Goal: Information Seeking & Learning: Learn about a topic

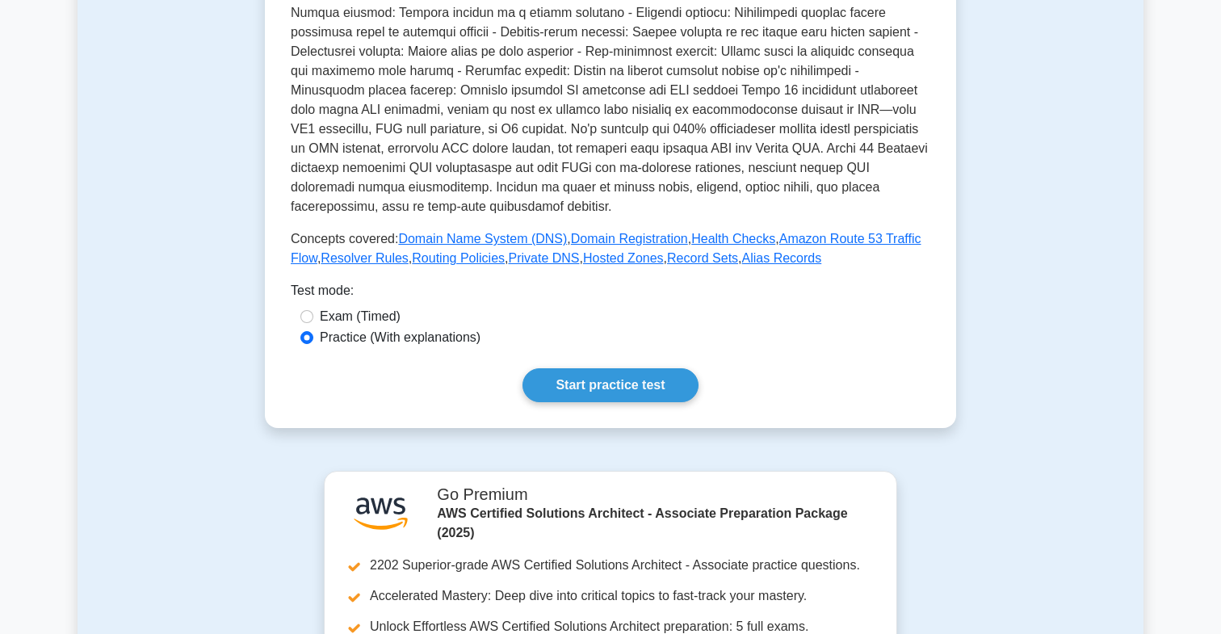
scroll to position [490, 0]
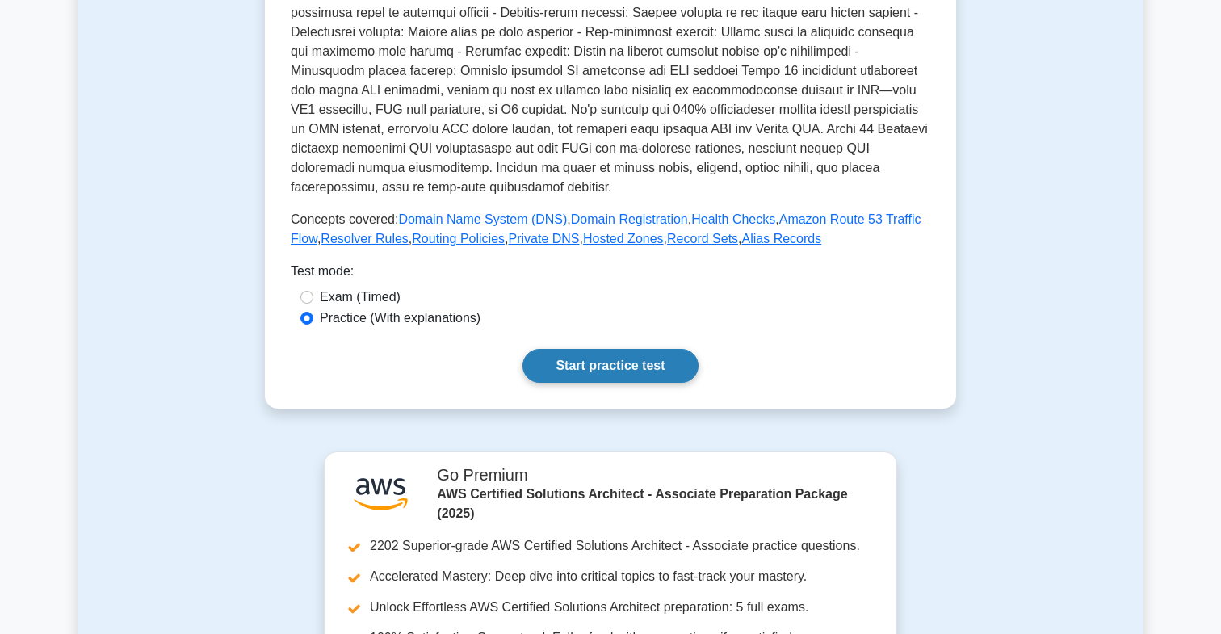
click at [638, 351] on link "Start practice test" at bounding box center [610, 366] width 175 height 34
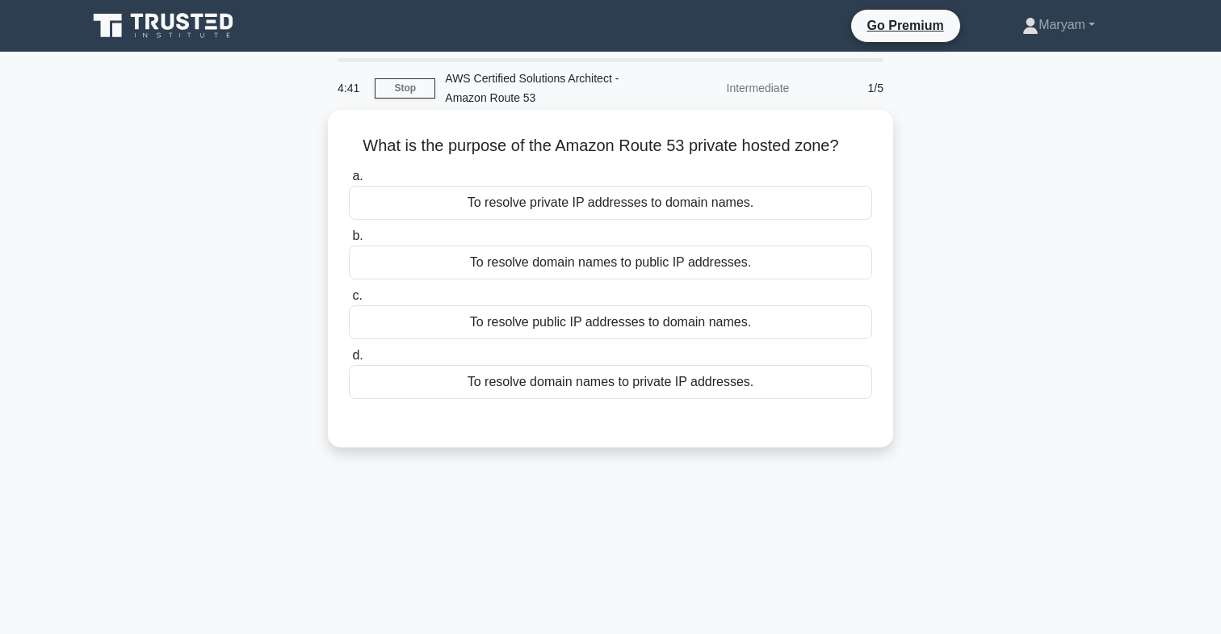
click at [570, 380] on div "To resolve domain names to private IP addresses." at bounding box center [610, 382] width 523 height 34
click at [349, 361] on input "d. To resolve domain names to private IP addresses." at bounding box center [349, 356] width 0 height 10
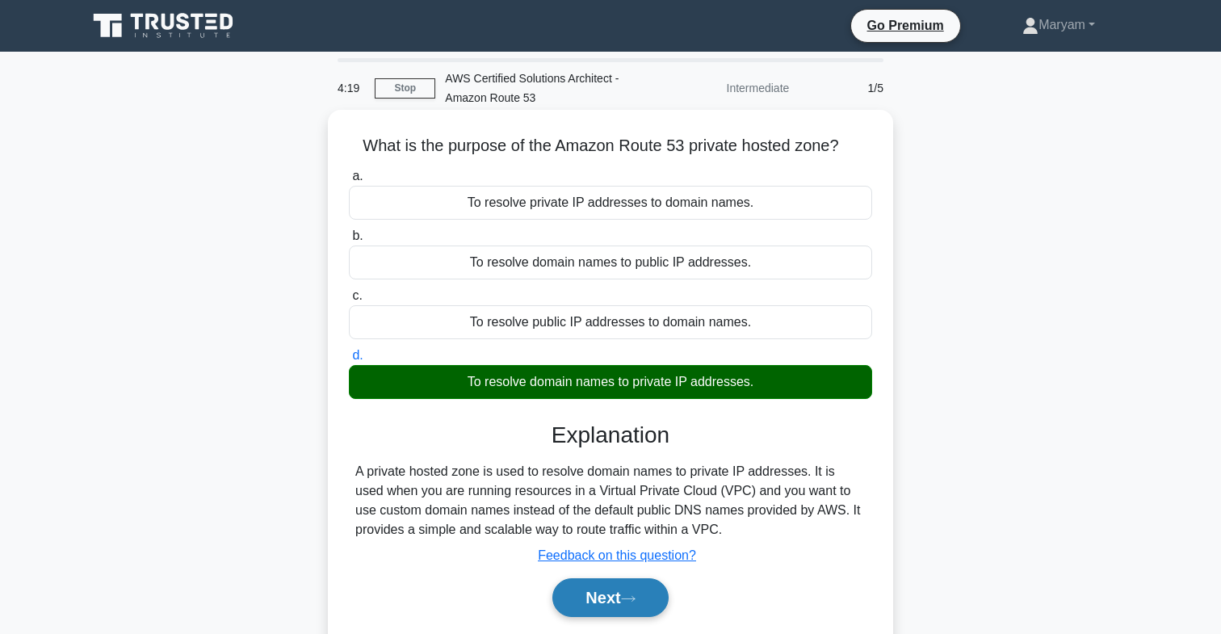
click at [628, 597] on icon at bounding box center [628, 598] width 15 height 9
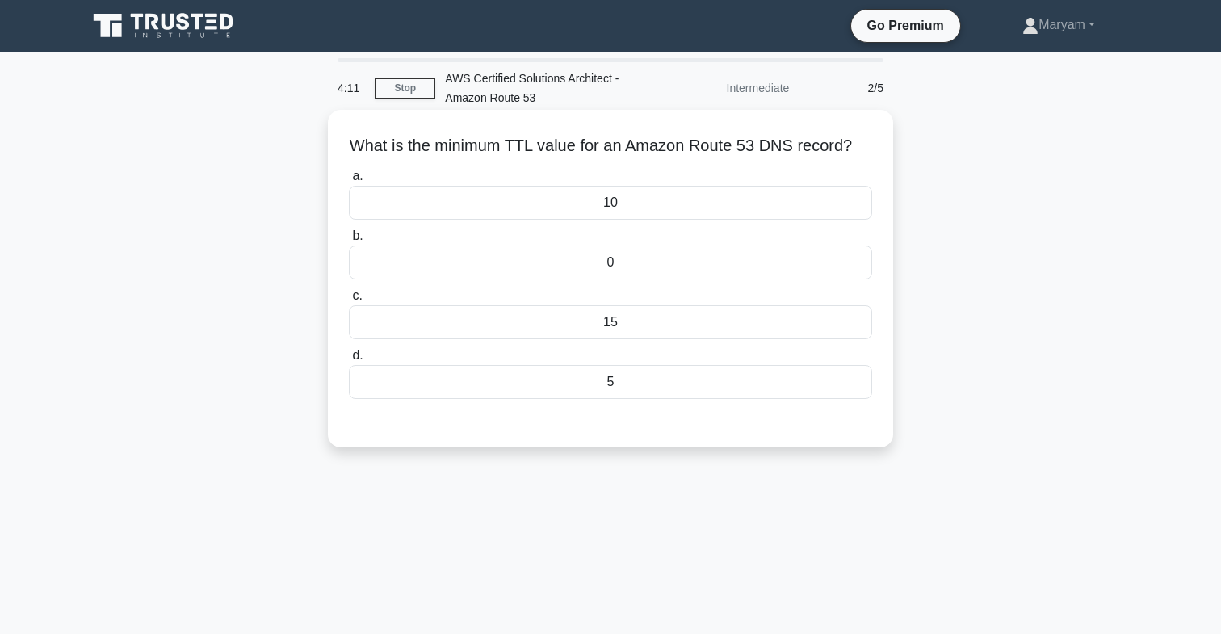
click at [606, 203] on div "10" at bounding box center [610, 203] width 523 height 34
click at [349, 182] on input "a. 10" at bounding box center [349, 176] width 0 height 10
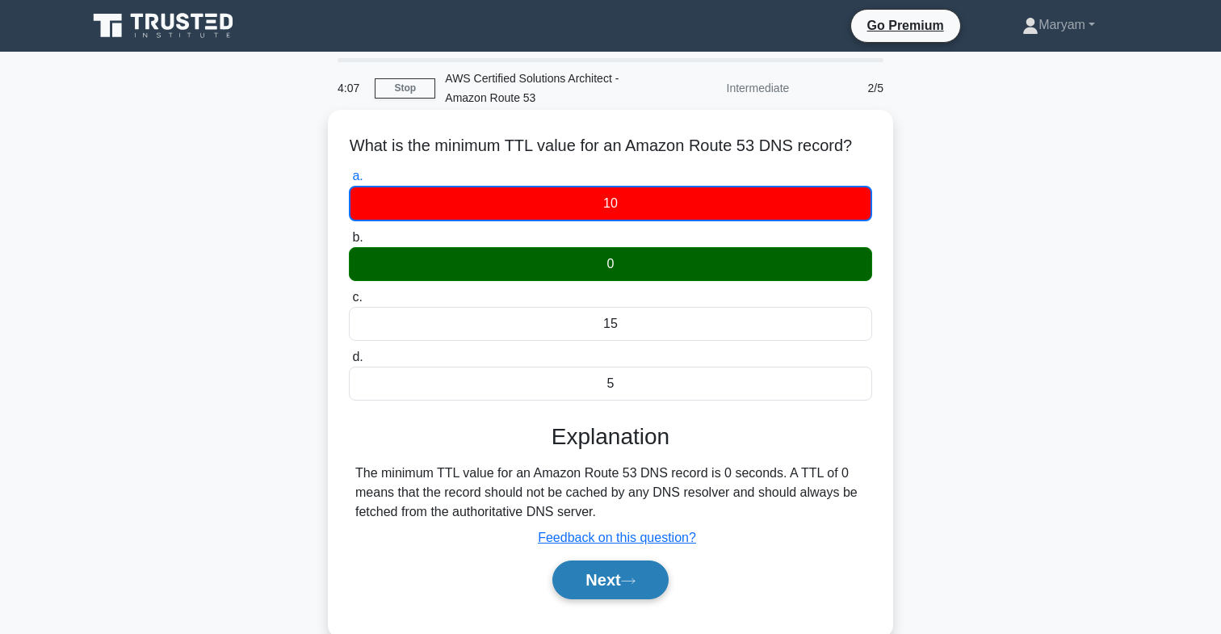
click at [633, 588] on button "Next" at bounding box center [609, 580] width 115 height 39
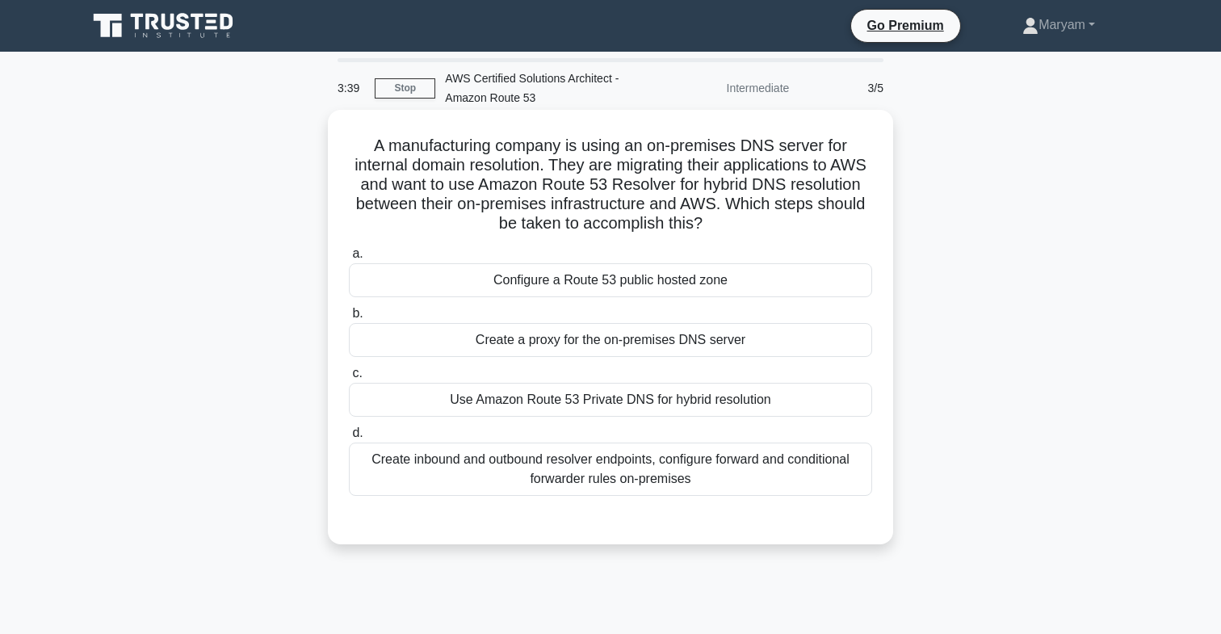
click at [570, 457] on div "Create inbound and outbound resolver endpoints, configure forward and condition…" at bounding box center [610, 469] width 523 height 53
click at [349, 439] on input "d. Create inbound and outbound resolver endpoints, configure forward and condit…" at bounding box center [349, 433] width 0 height 10
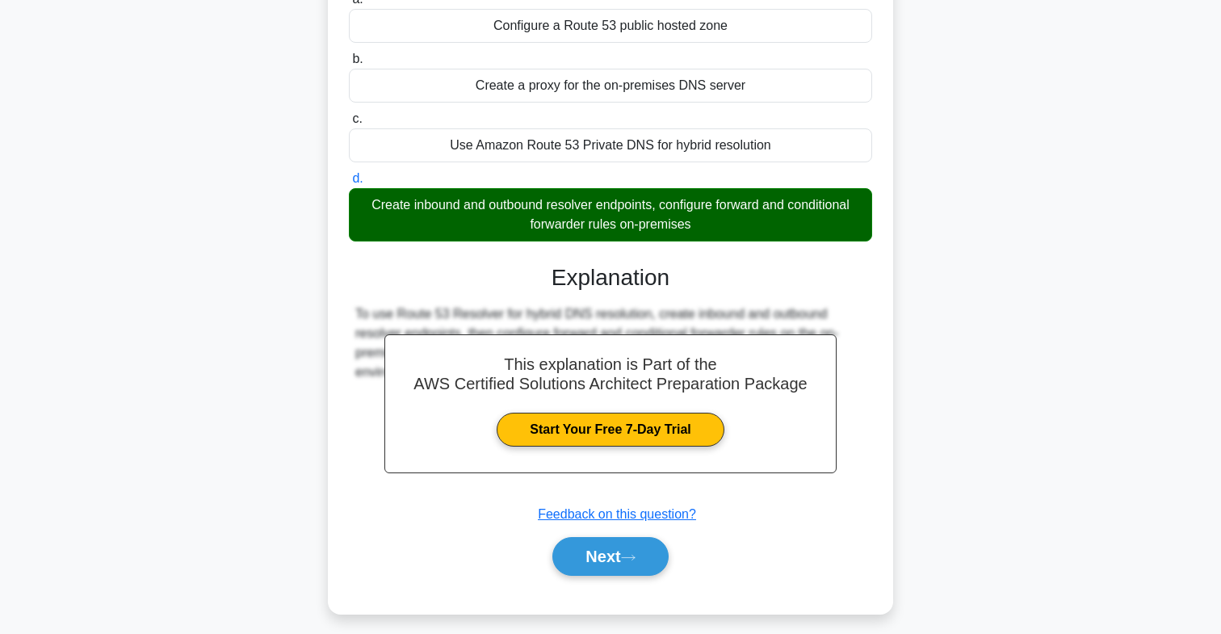
scroll to position [265, 0]
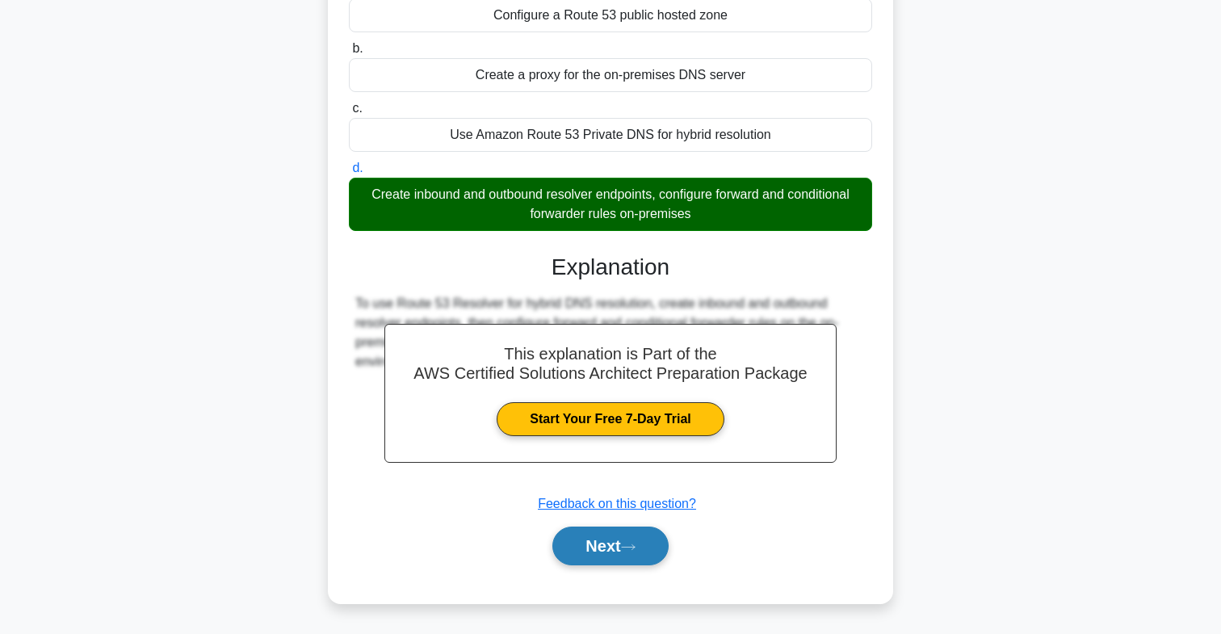
click at [623, 535] on button "Next" at bounding box center [609, 546] width 115 height 39
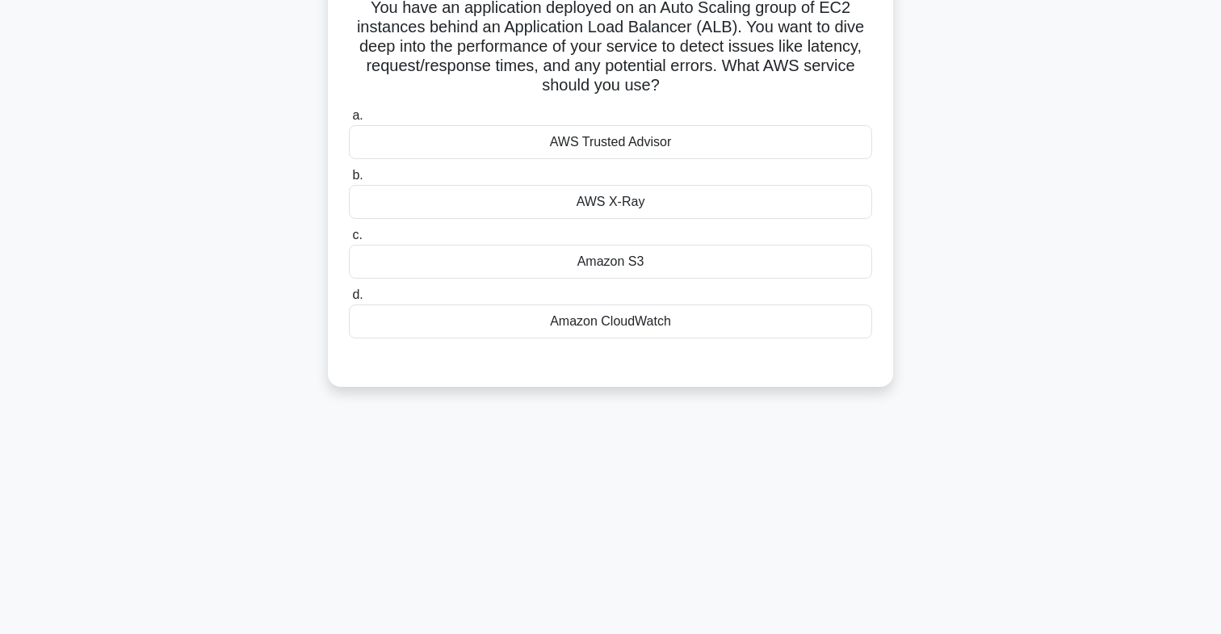
scroll to position [0, 0]
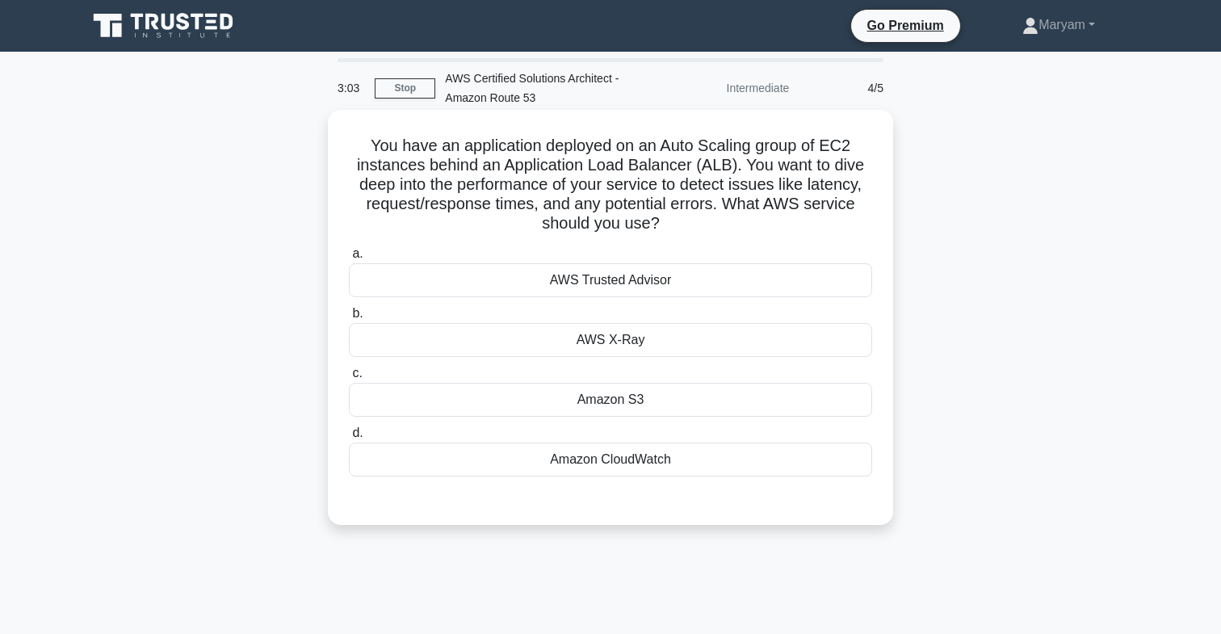
click at [608, 471] on div "Amazon CloudWatch" at bounding box center [610, 460] width 523 height 34
click at [349, 439] on input "d. Amazon CloudWatch" at bounding box center [349, 433] width 0 height 10
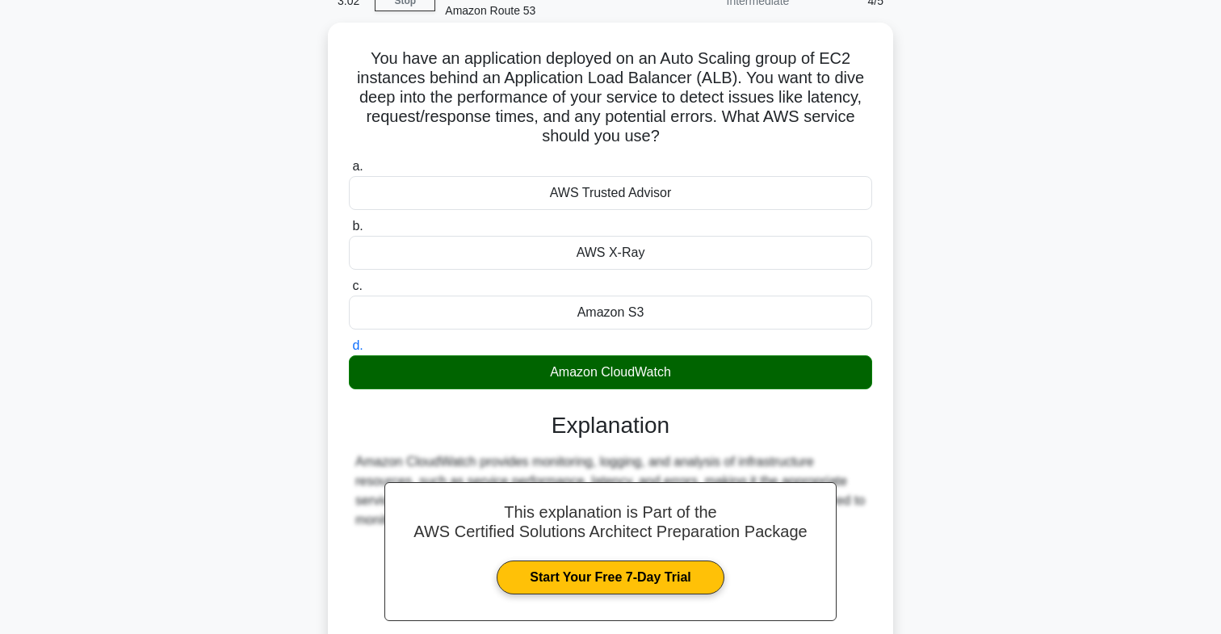
scroll to position [246, 0]
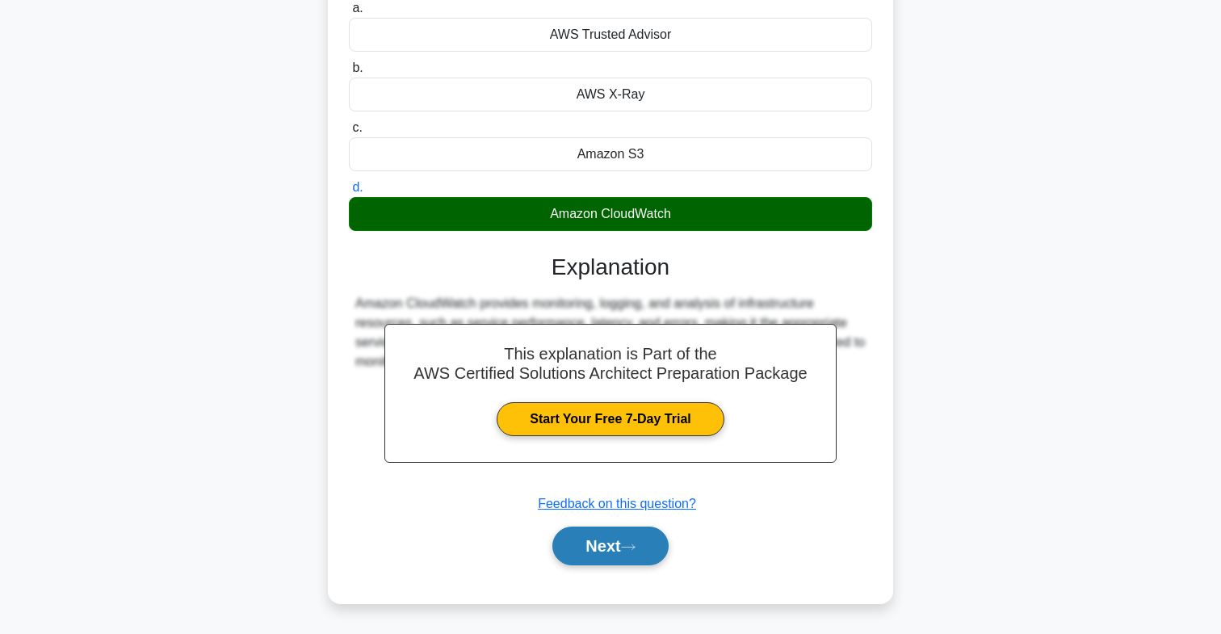
click at [632, 538] on button "Next" at bounding box center [609, 546] width 115 height 39
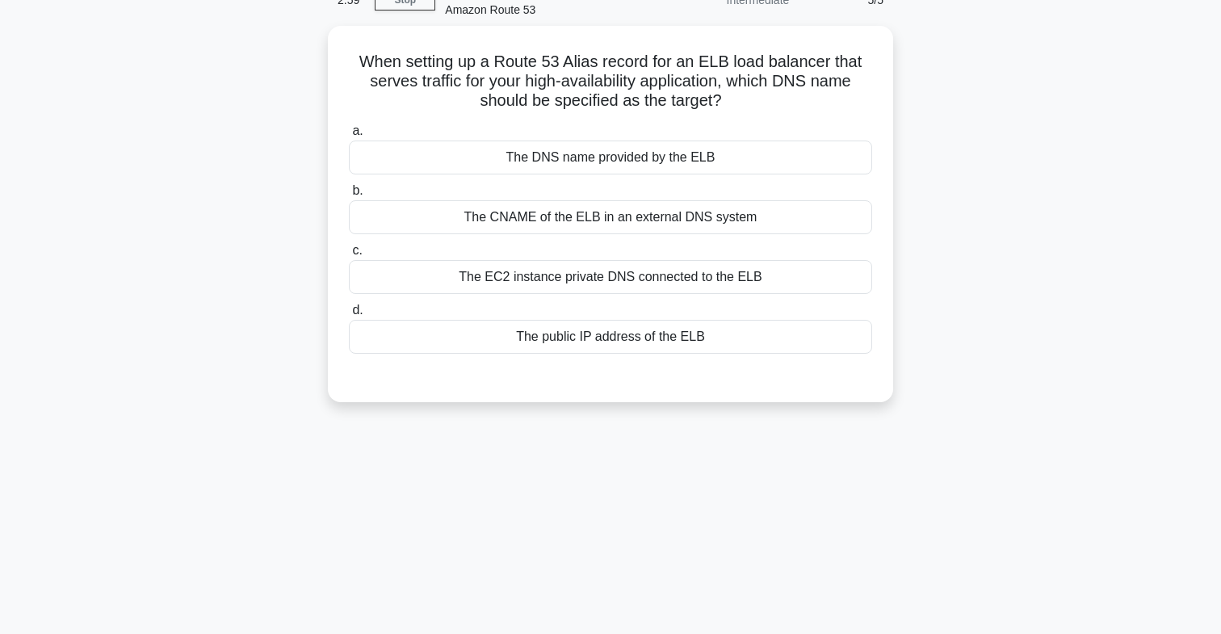
scroll to position [0, 0]
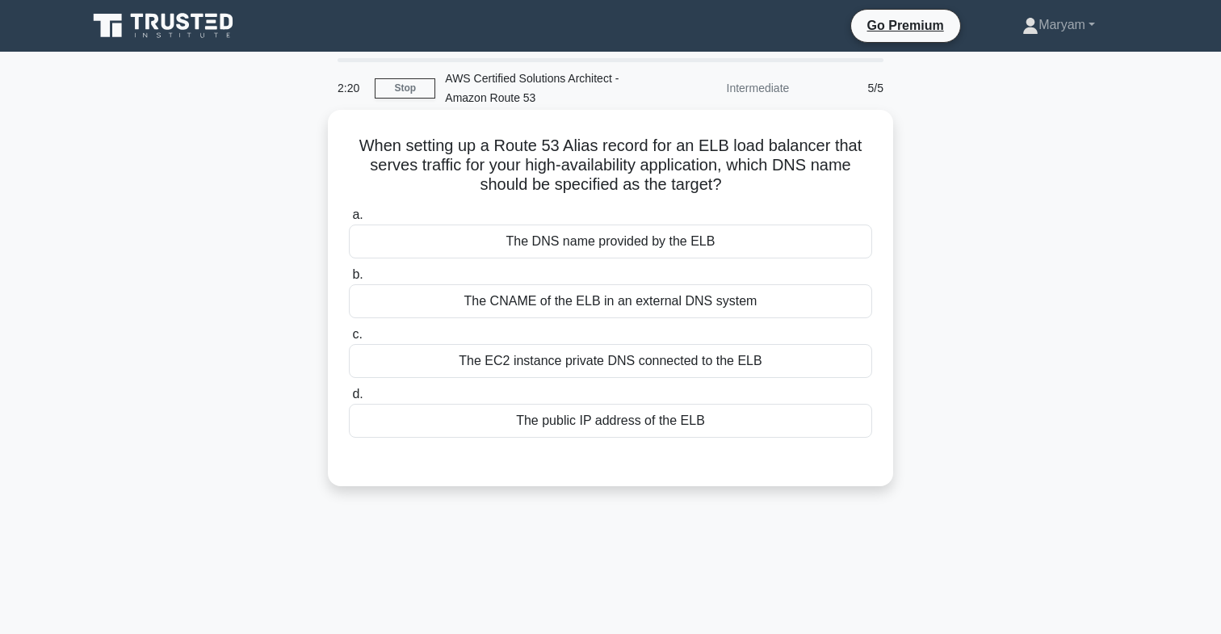
click at [625, 421] on div "The public IP address of the ELB" at bounding box center [610, 421] width 523 height 34
click at [349, 400] on input "d. The public IP address of the ELB" at bounding box center [349, 394] width 0 height 10
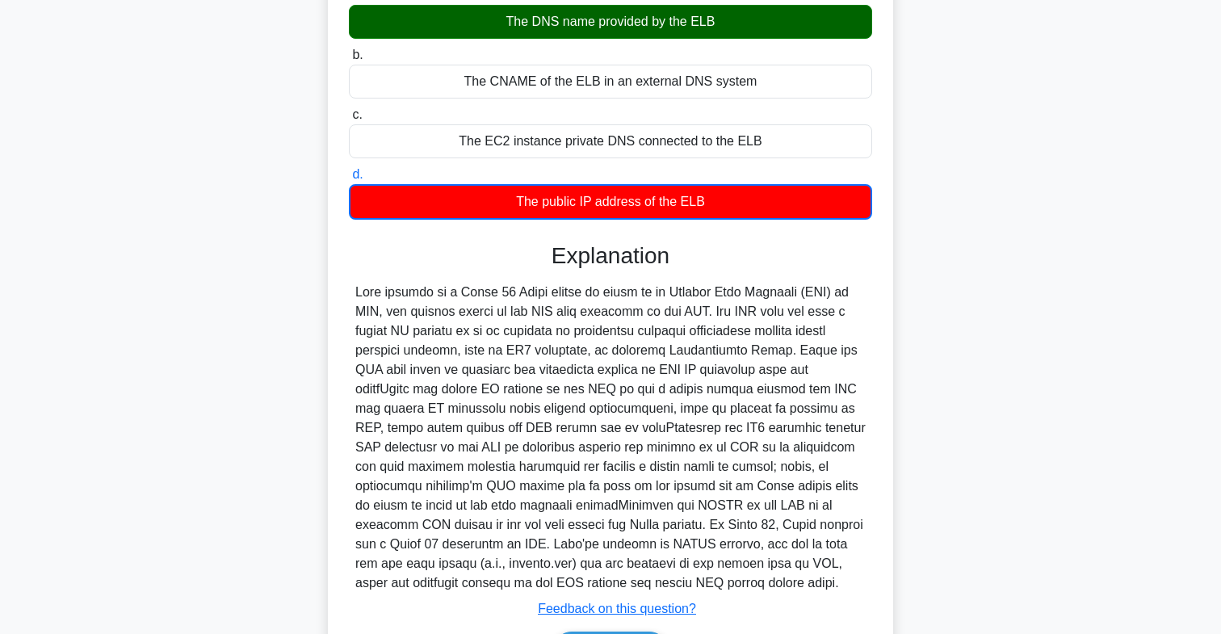
scroll to position [222, 0]
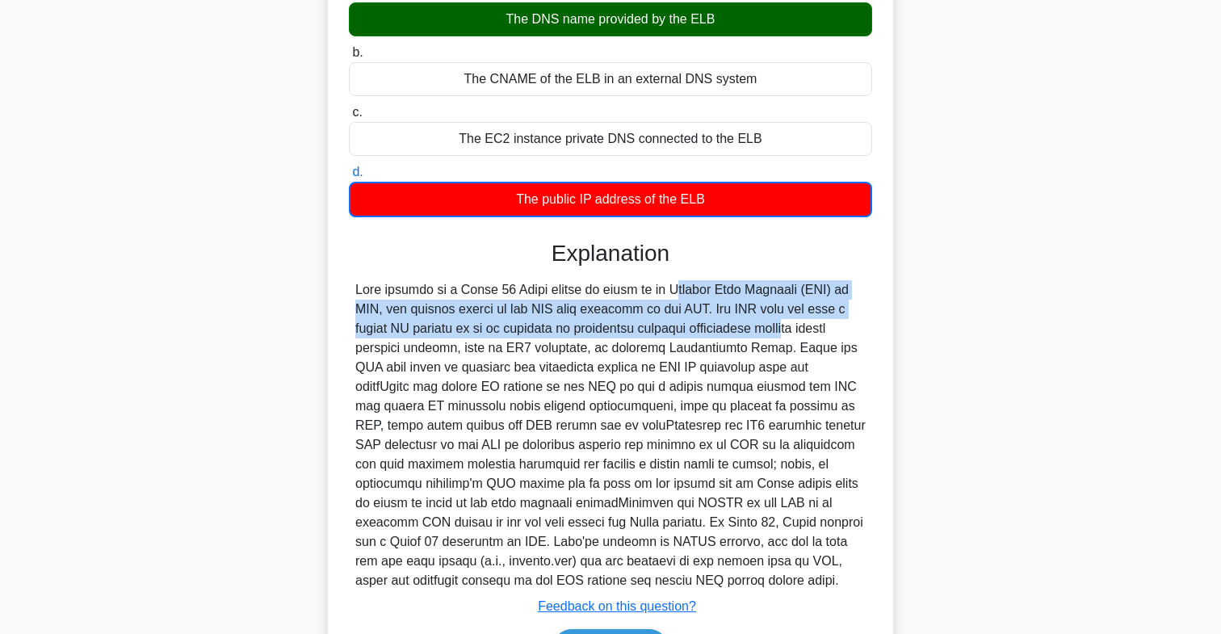
drag, startPoint x: 584, startPoint y: 296, endPoint x: 679, endPoint y: 320, distance: 98.3
click at [679, 320] on div at bounding box center [610, 435] width 510 height 310
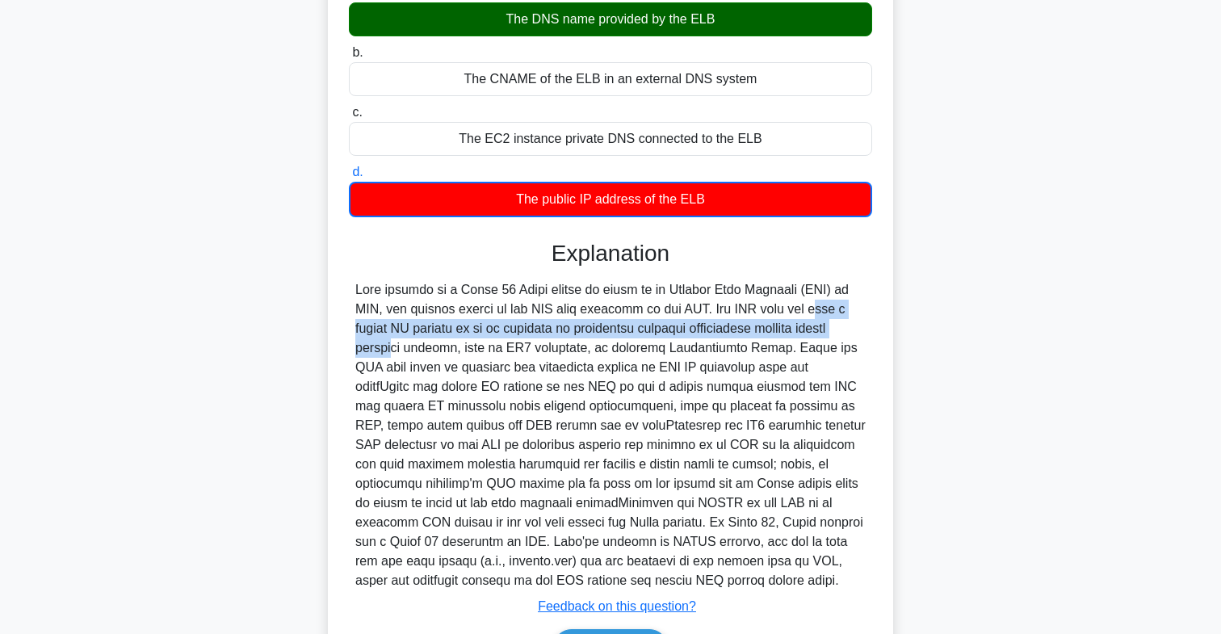
drag, startPoint x: 725, startPoint y: 304, endPoint x: 763, endPoint y: 321, distance: 41.9
click at [763, 321] on div at bounding box center [610, 435] width 510 height 310
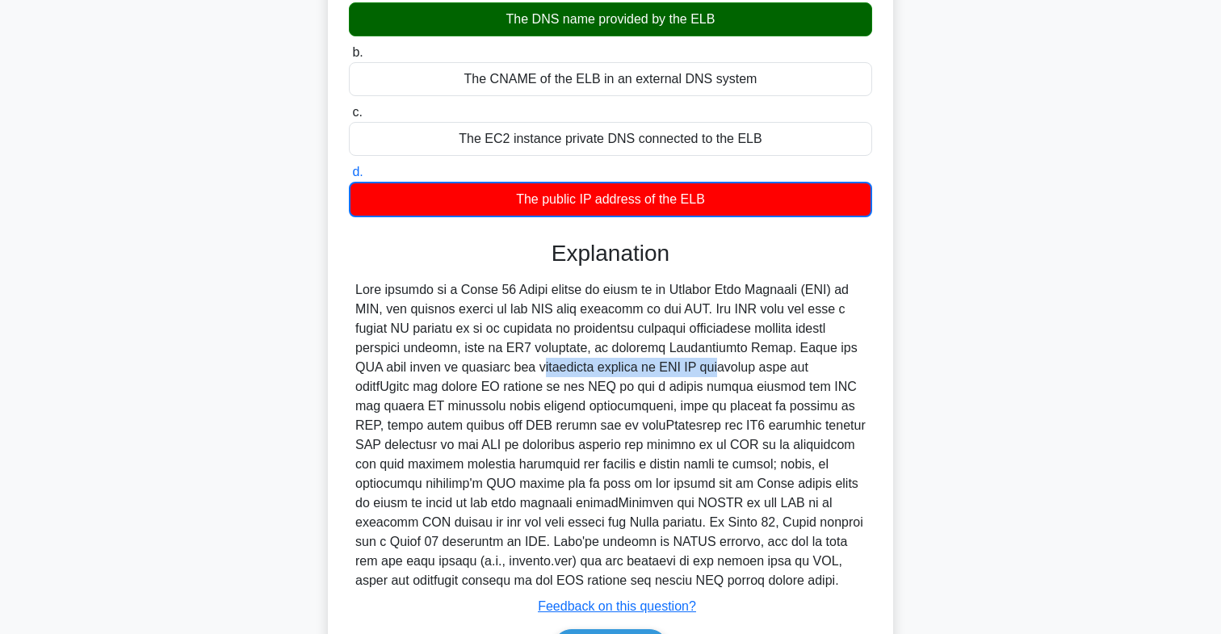
drag, startPoint x: 357, startPoint y: 369, endPoint x: 540, endPoint y: 372, distance: 183.4
click at [540, 372] on div at bounding box center [610, 435] width 510 height 310
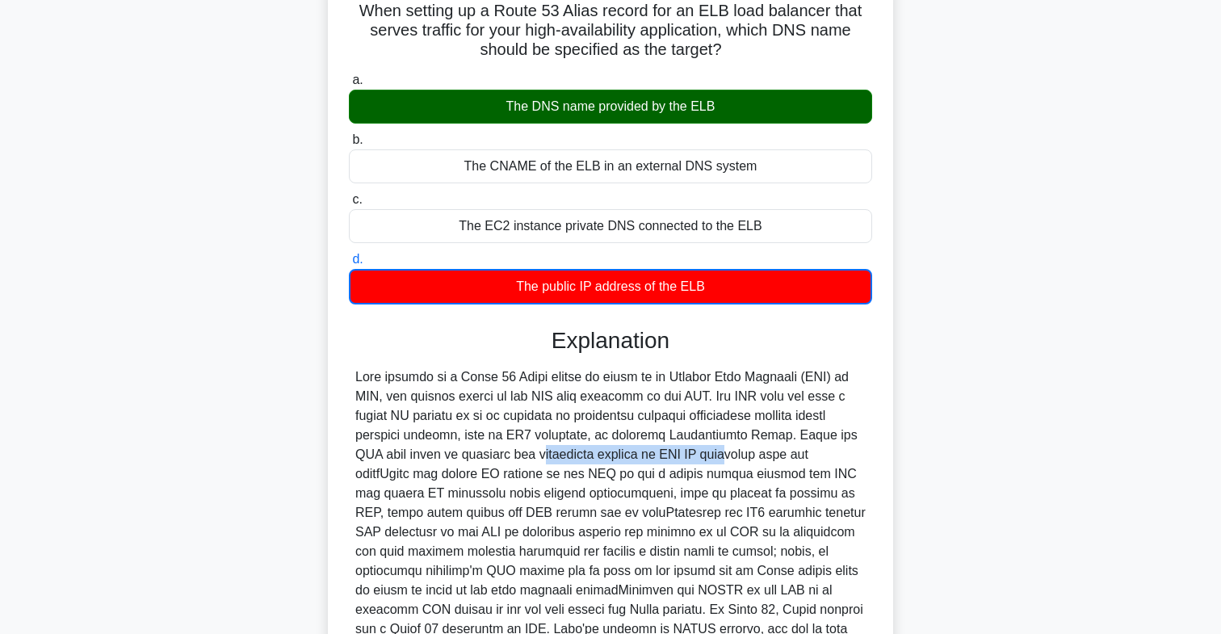
scroll to position [325, 0]
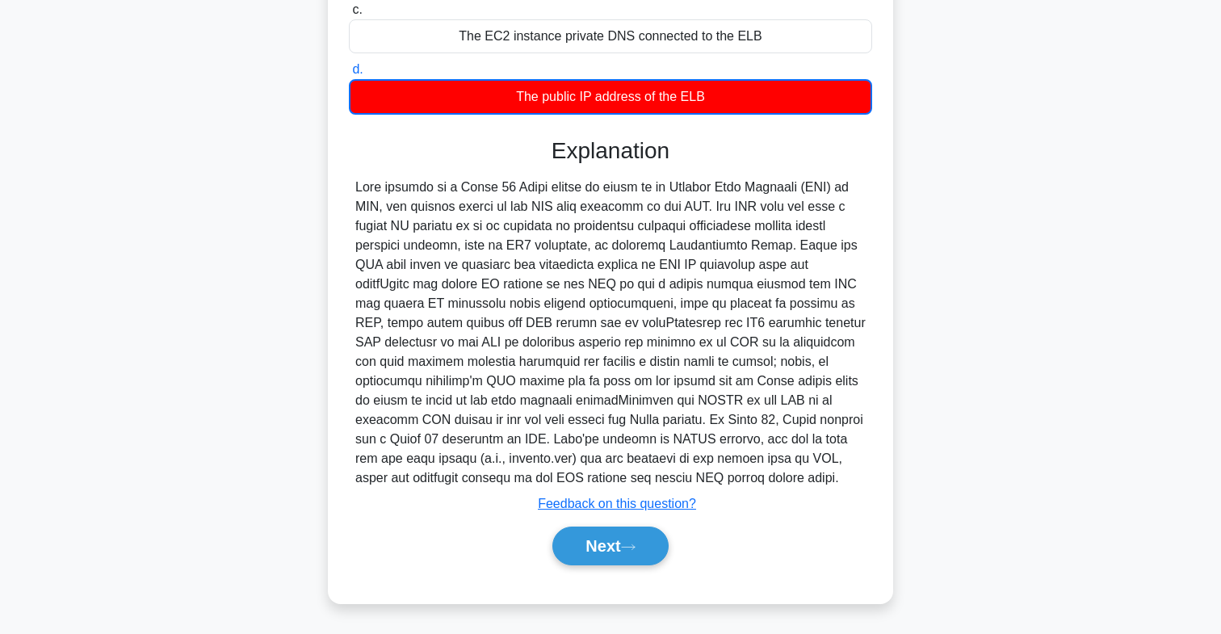
click at [540, 369] on div at bounding box center [610, 333] width 510 height 310
click at [632, 543] on icon at bounding box center [628, 547] width 15 height 9
